Goal: Information Seeking & Learning: Understand process/instructions

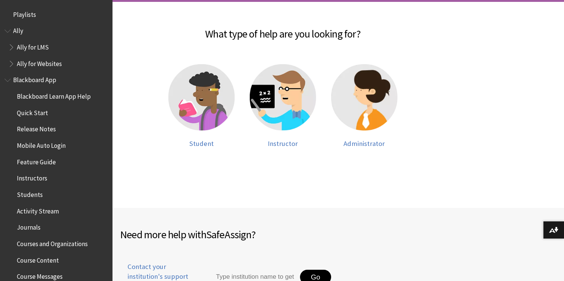
scroll to position [756, 0]
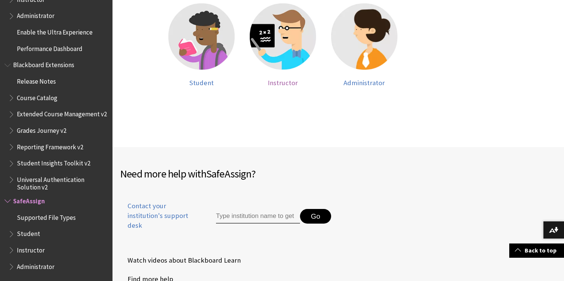
click at [280, 82] on span "Instructor" at bounding box center [283, 82] width 30 height 9
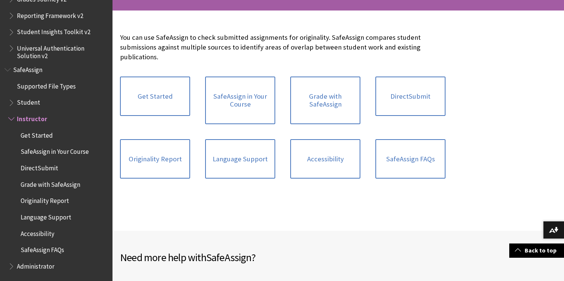
scroll to position [147, 0]
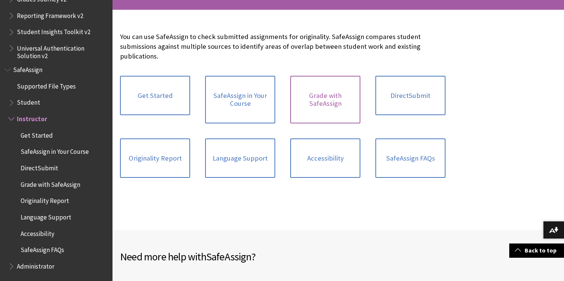
click at [339, 92] on link "Grade with SafeAssign" at bounding box center [325, 100] width 70 height 48
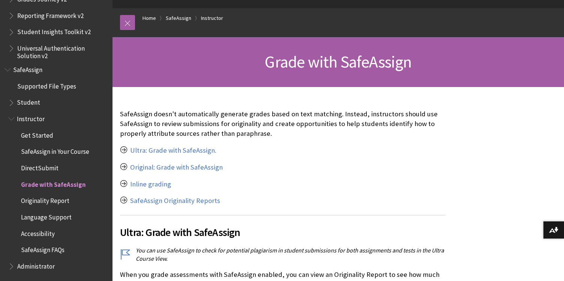
scroll to position [88, 0]
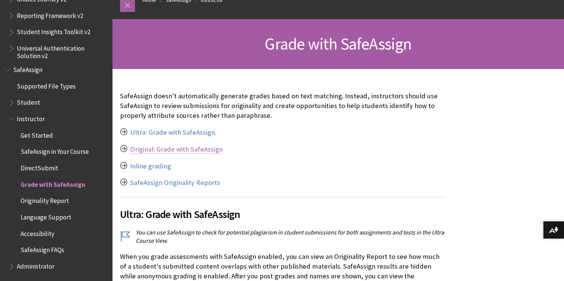
click at [174, 149] on link "Original: Grade with SafeAssign" at bounding box center [176, 149] width 93 height 9
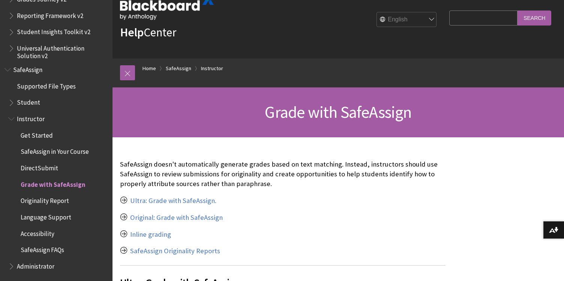
scroll to position [22, 0]
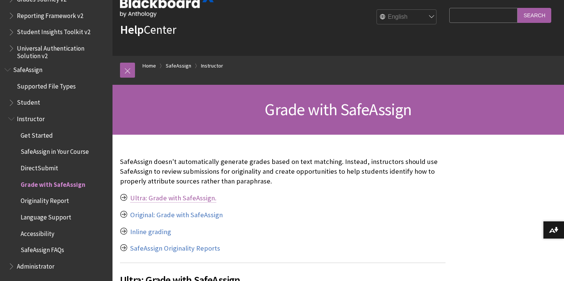
click at [162, 198] on link "Ultra: Grade with SafeAssign." at bounding box center [173, 197] width 86 height 9
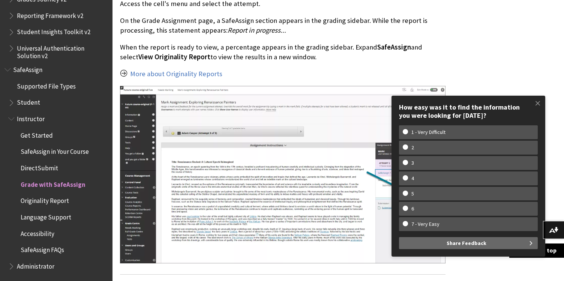
scroll to position [1036, 0]
